Goal: Manage account settings

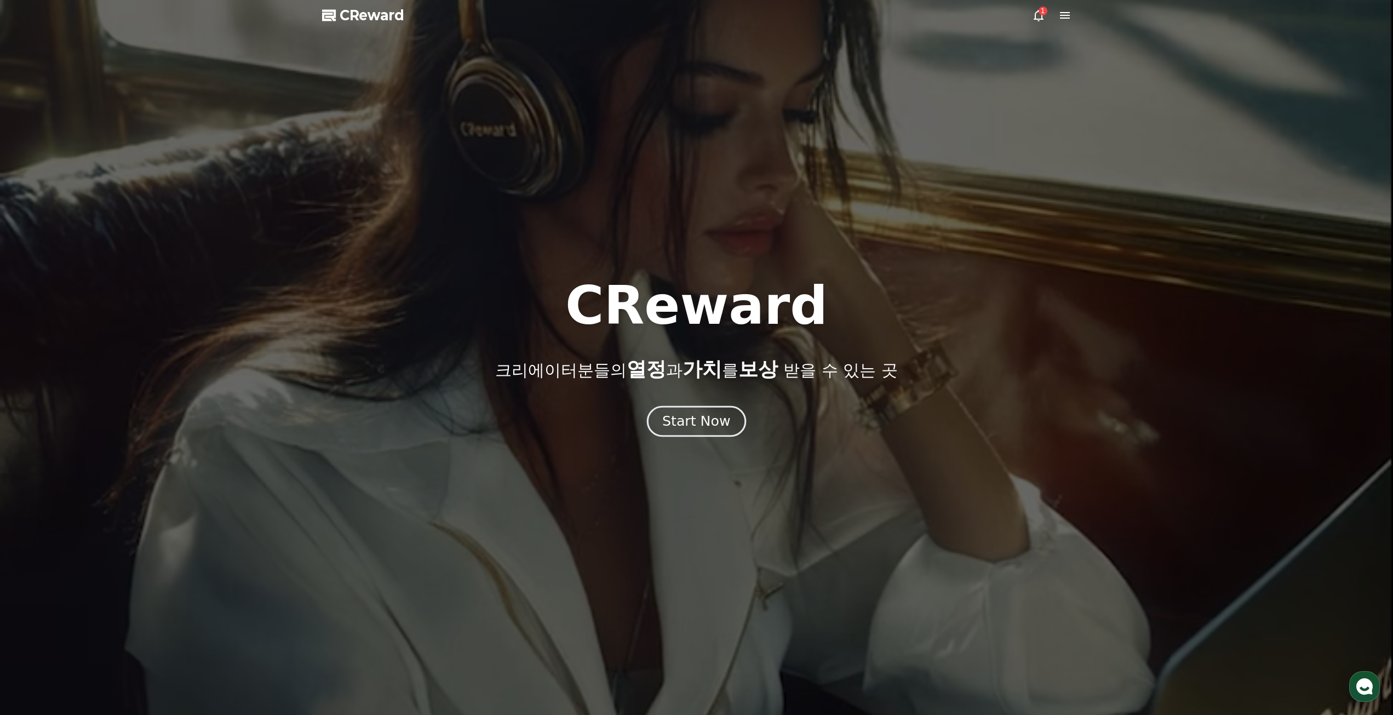
click at [705, 417] on div "Start Now" at bounding box center [696, 421] width 68 height 19
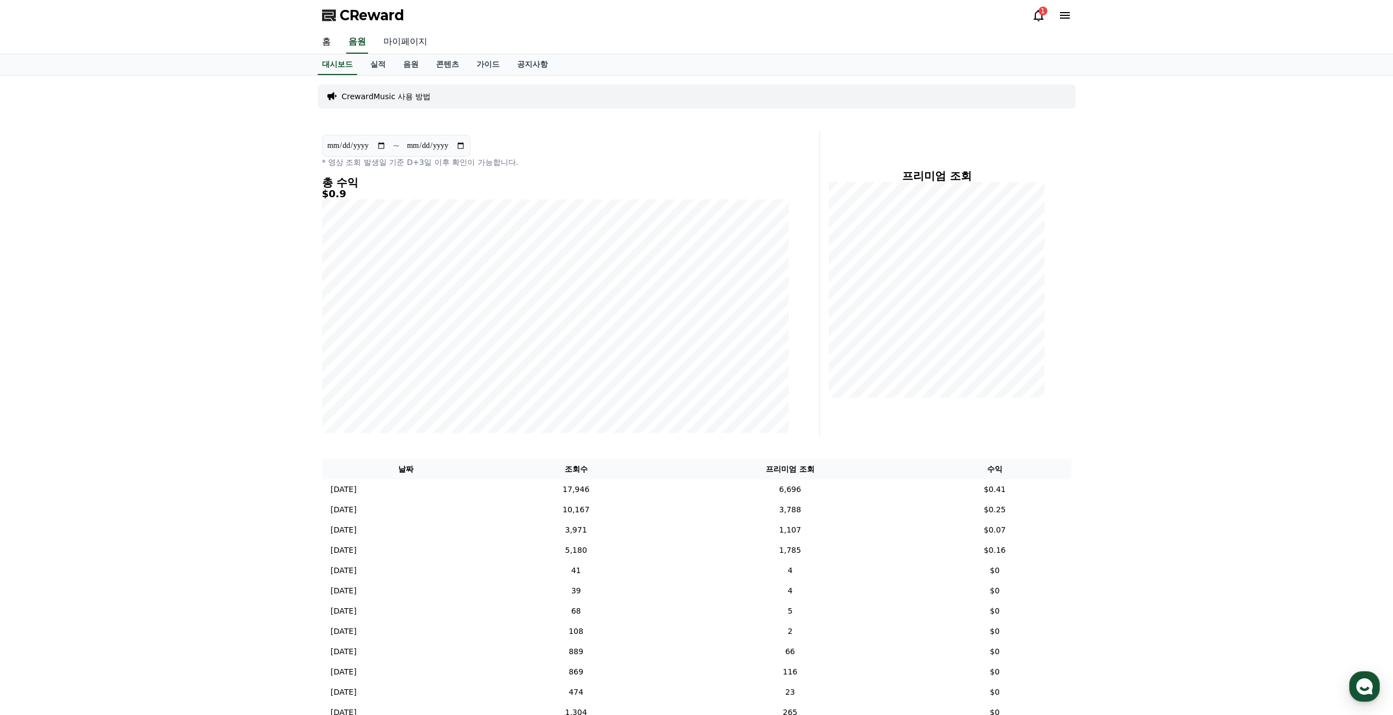
click at [409, 47] on link "마이페이지" at bounding box center [405, 42] width 61 height 23
select select "**********"
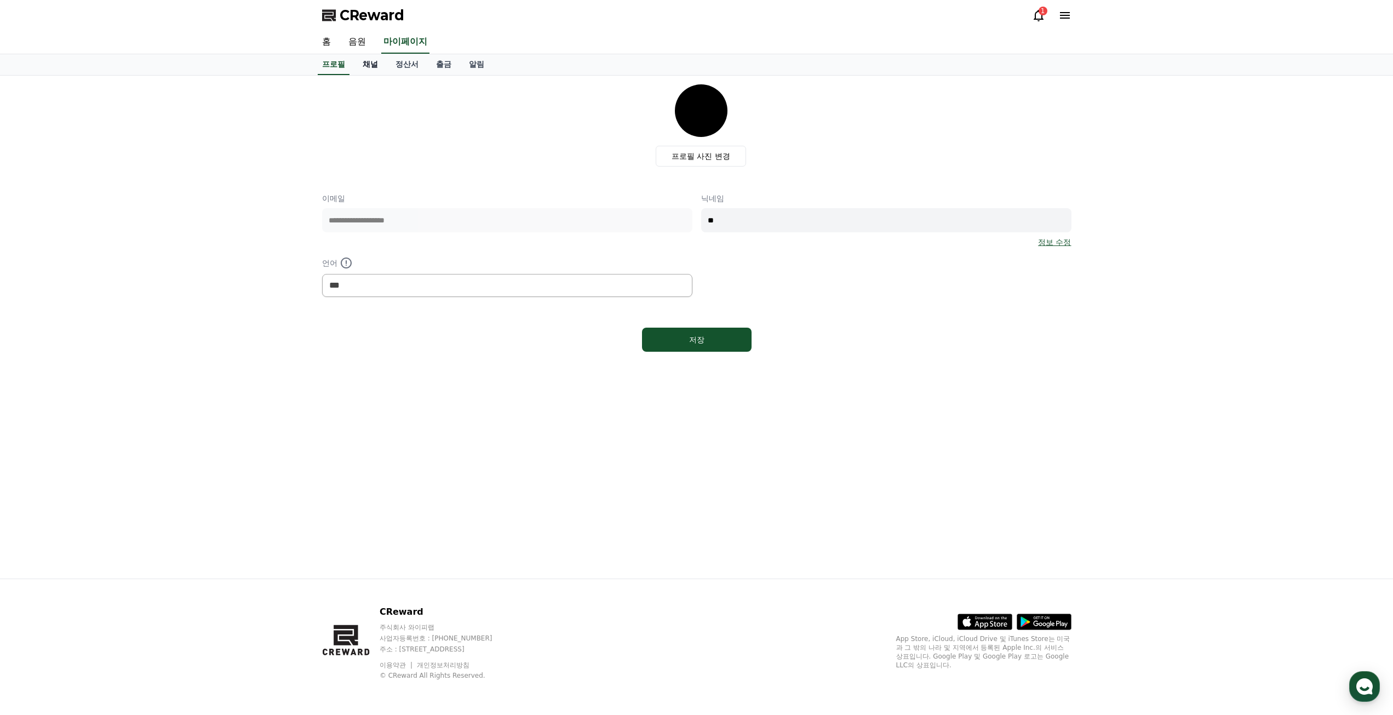
click at [373, 71] on link "채널" at bounding box center [370, 64] width 33 height 21
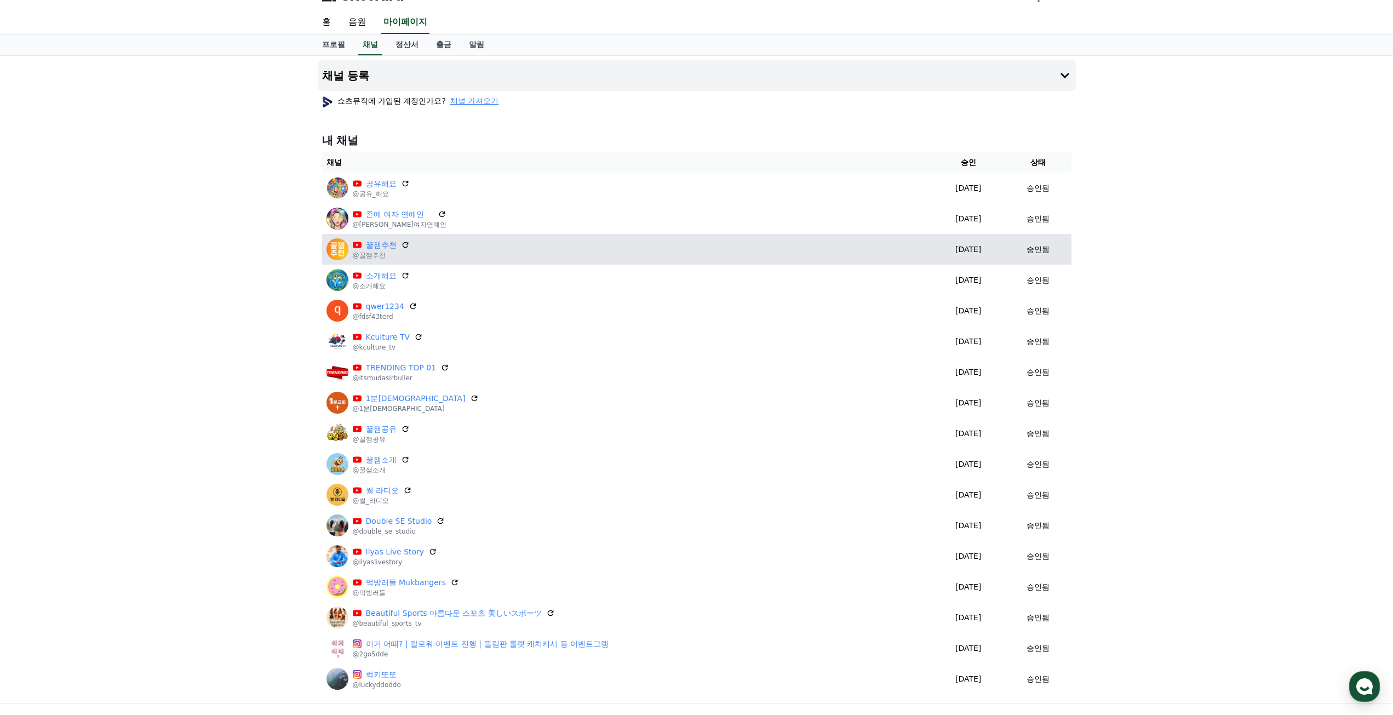
scroll to position [55, 0]
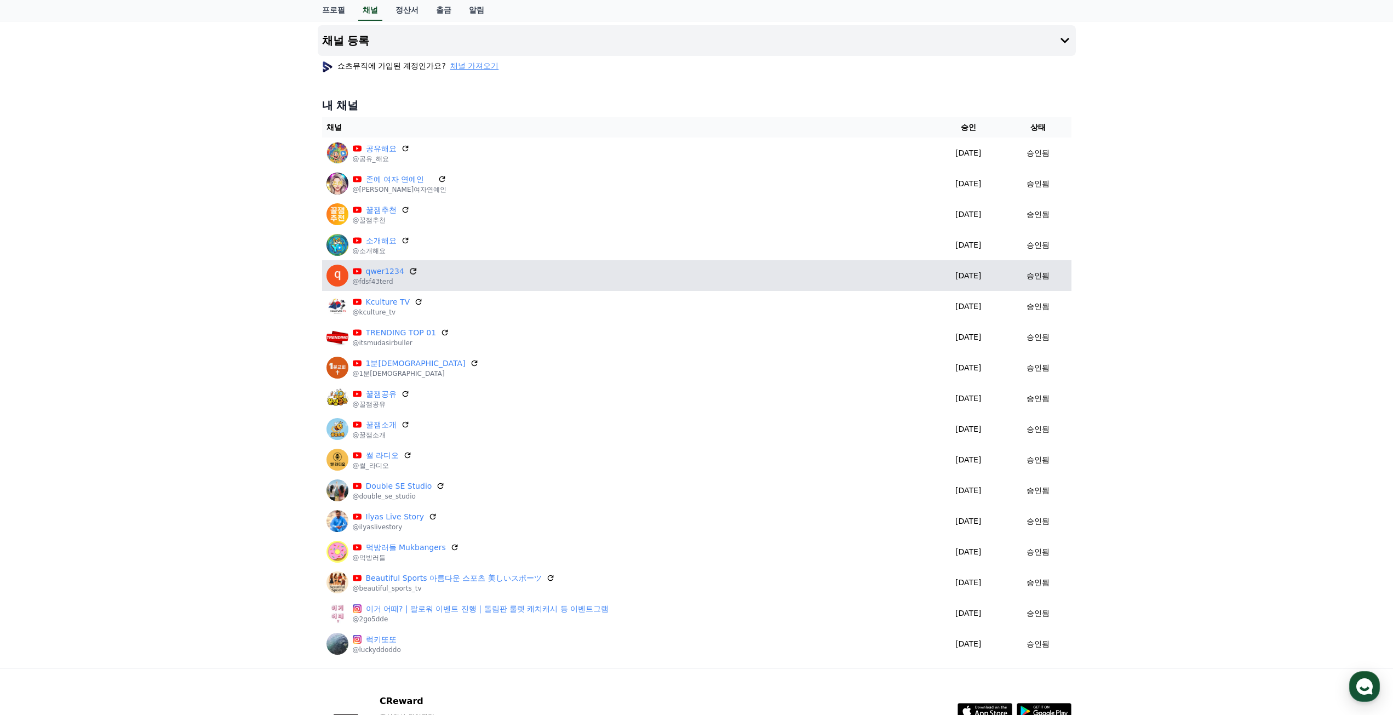
click at [411, 269] on icon at bounding box center [413, 271] width 10 height 10
click at [408, 272] on icon at bounding box center [413, 271] width 10 height 10
click at [409, 274] on icon at bounding box center [413, 271] width 10 height 10
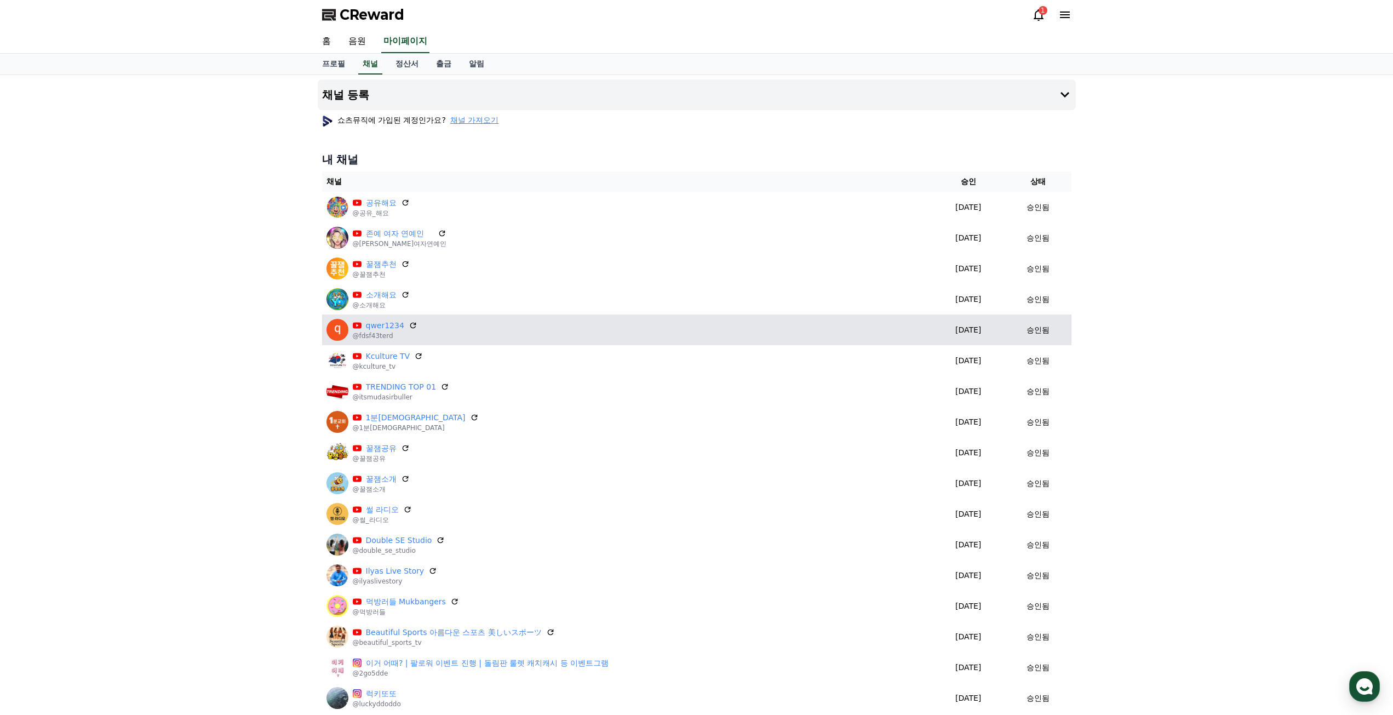
scroll to position [0, 0]
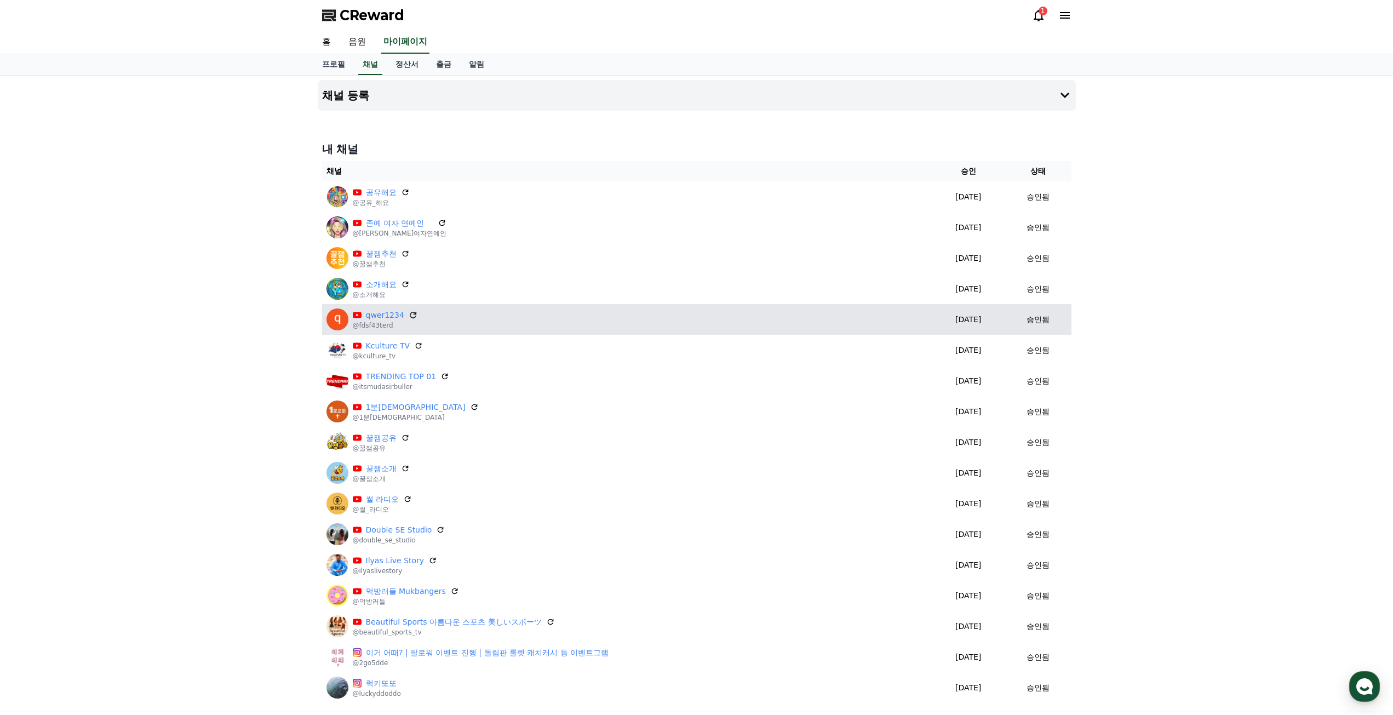
click at [411, 310] on icon at bounding box center [413, 315] width 10 height 10
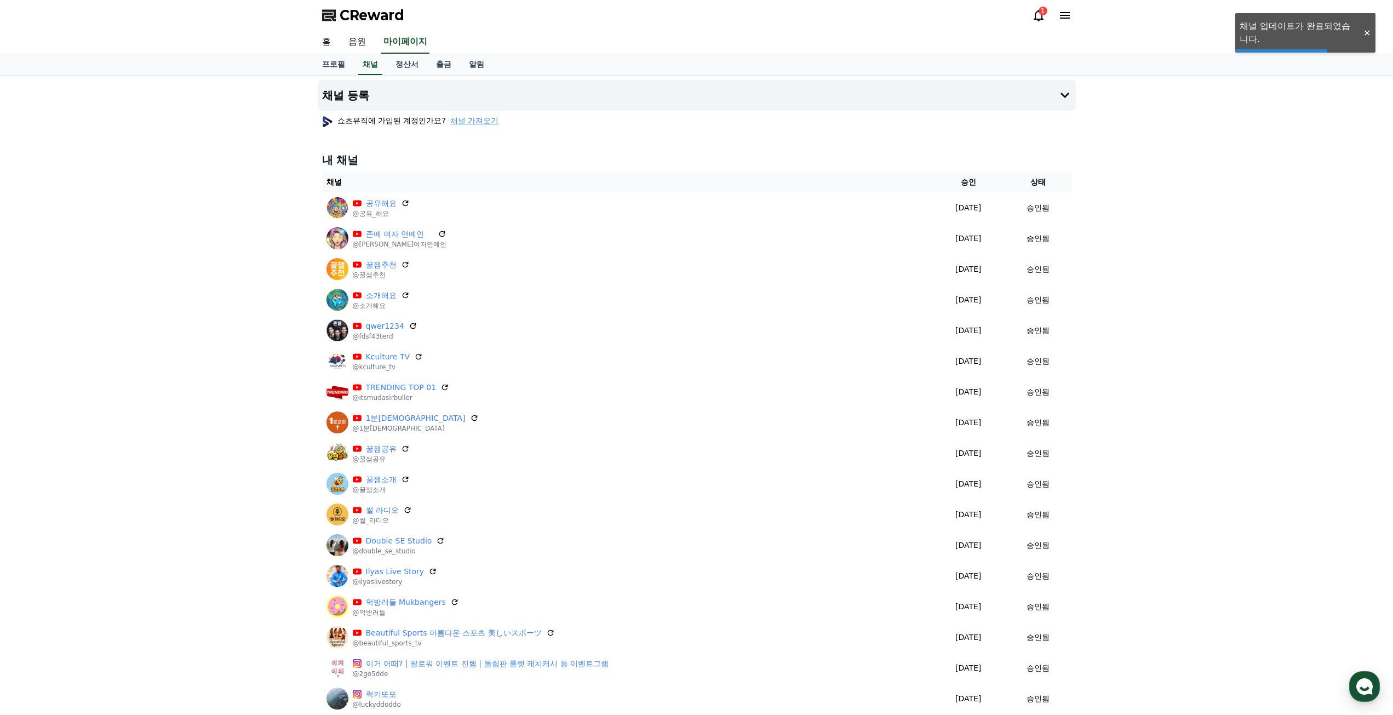
click at [1034, 9] on icon at bounding box center [1038, 15] width 13 height 13
